Goal: Navigation & Orientation: Find specific page/section

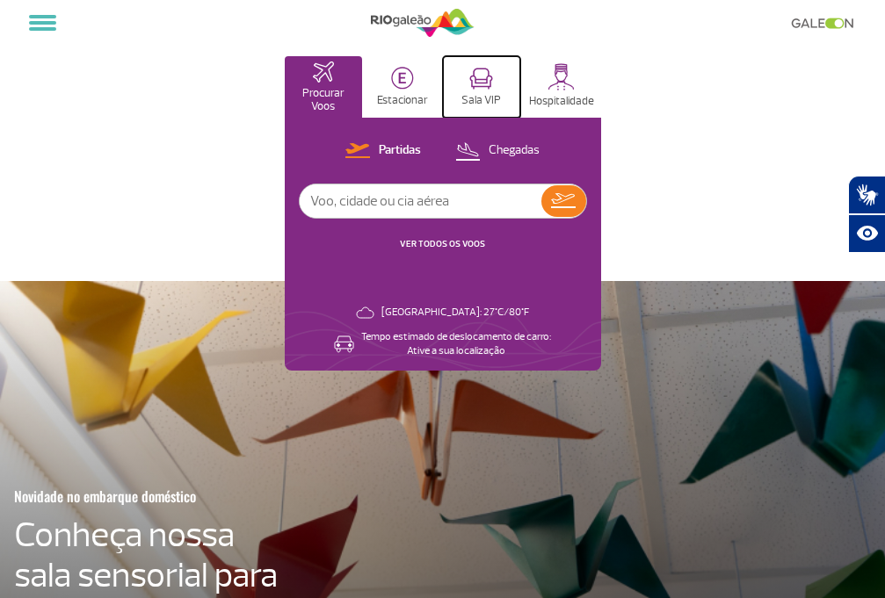
click at [495, 86] on button "Sala VIP" at bounding box center [481, 86] width 77 height 61
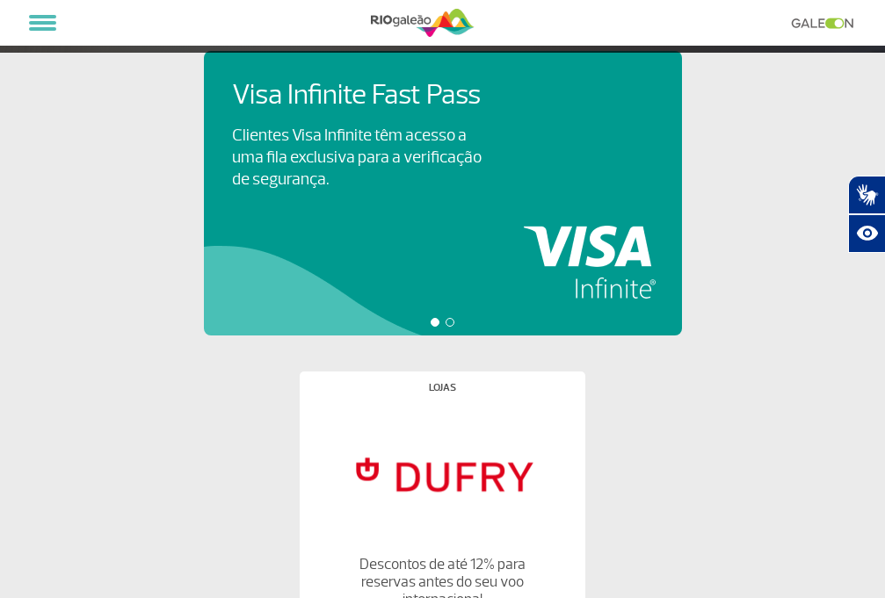
scroll to position [264, 0]
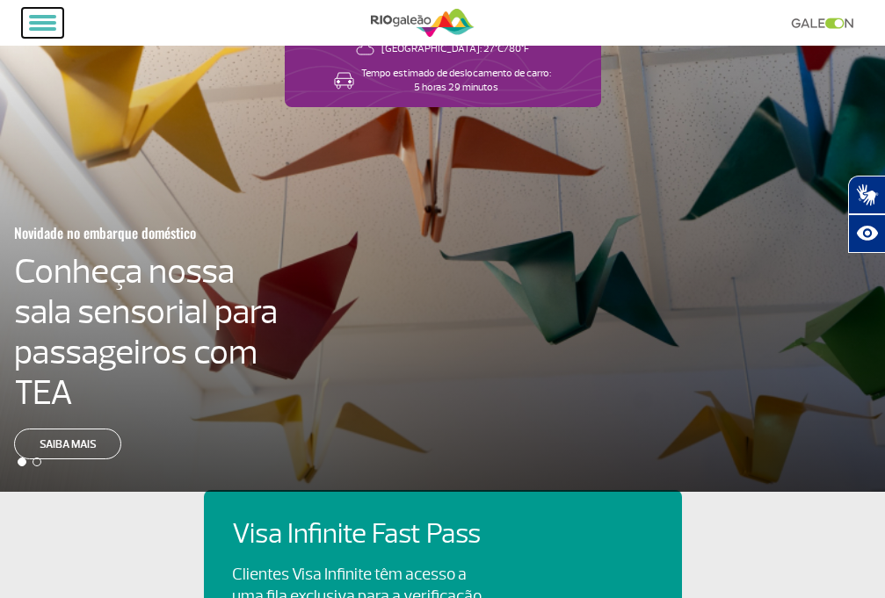
click at [34, 14] on button at bounding box center [42, 23] width 41 height 30
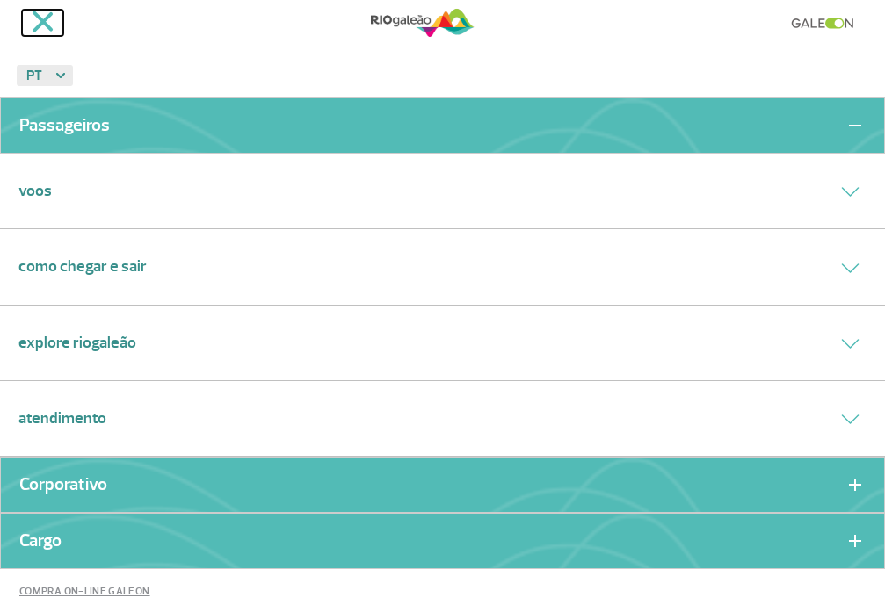
scroll to position [0, 0]
click at [635, 43] on div at bounding box center [442, 23] width 841 height 46
click at [31, 192] on link "Voos" at bounding box center [34, 191] width 33 height 24
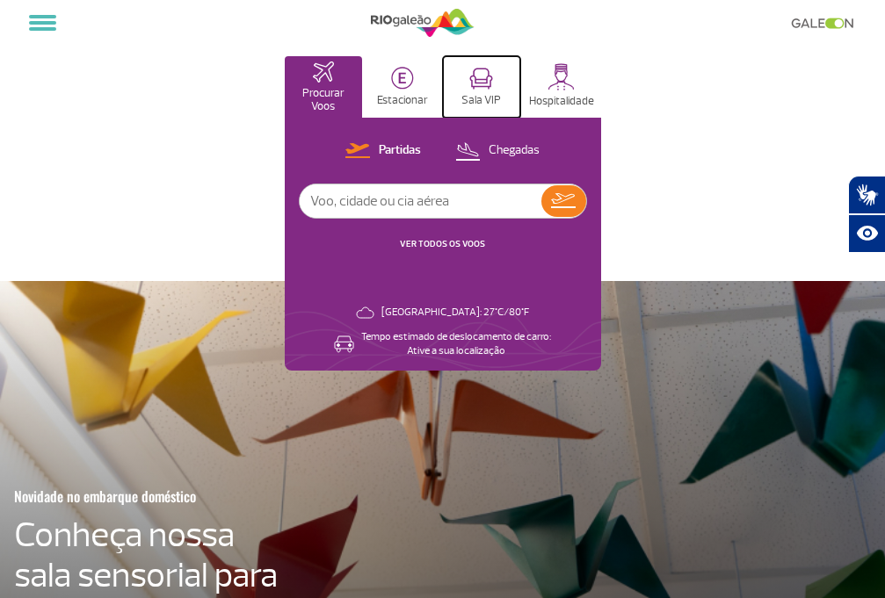
click at [477, 79] on img at bounding box center [481, 79] width 24 height 22
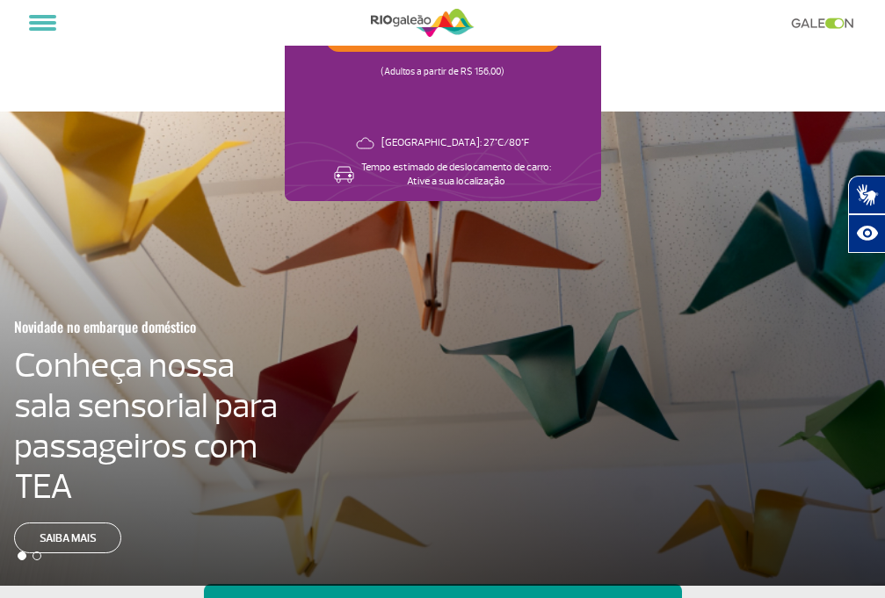
scroll to position [521, 0]
